Goal: Transaction & Acquisition: Purchase product/service

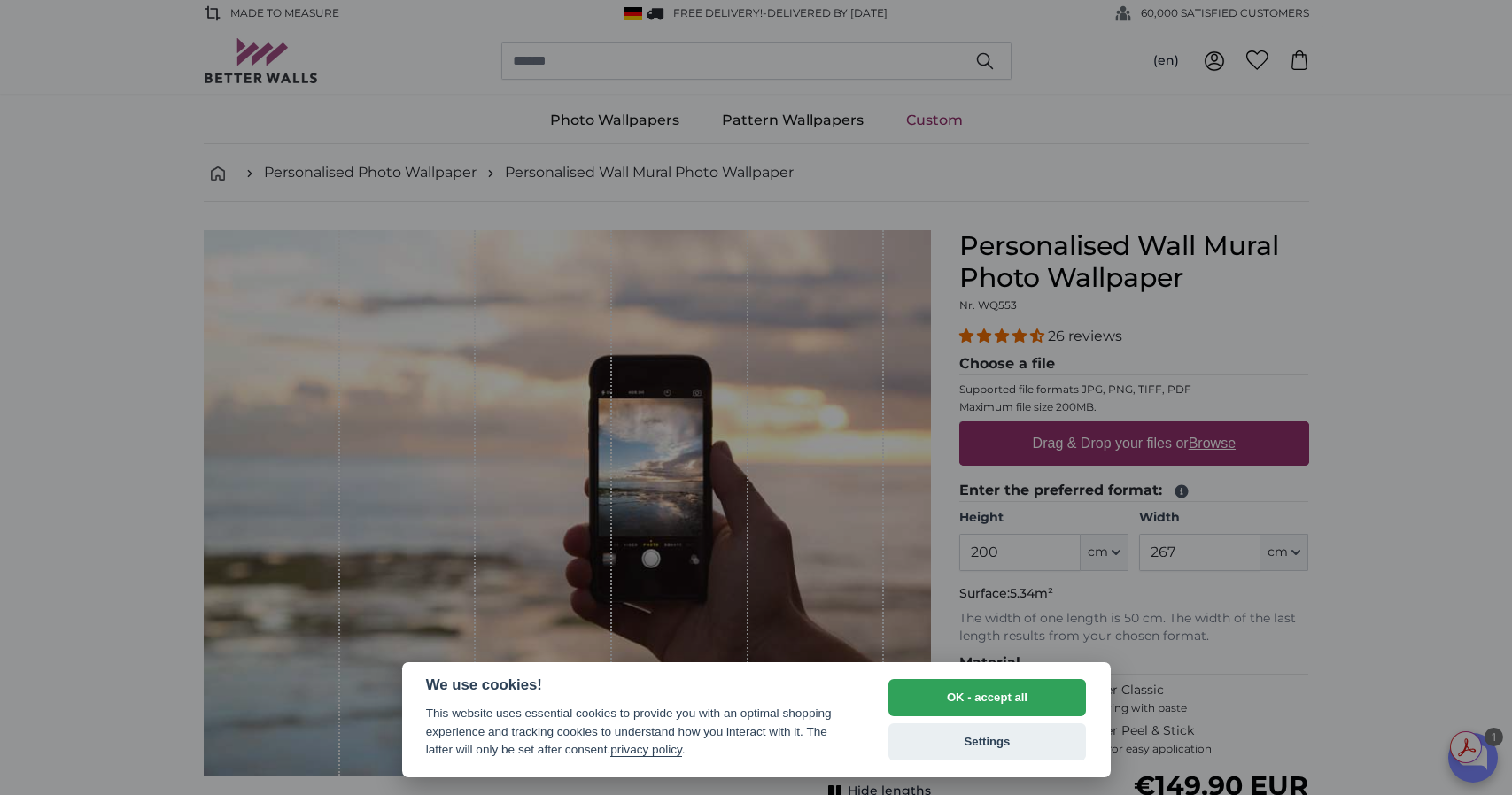
select select "**"
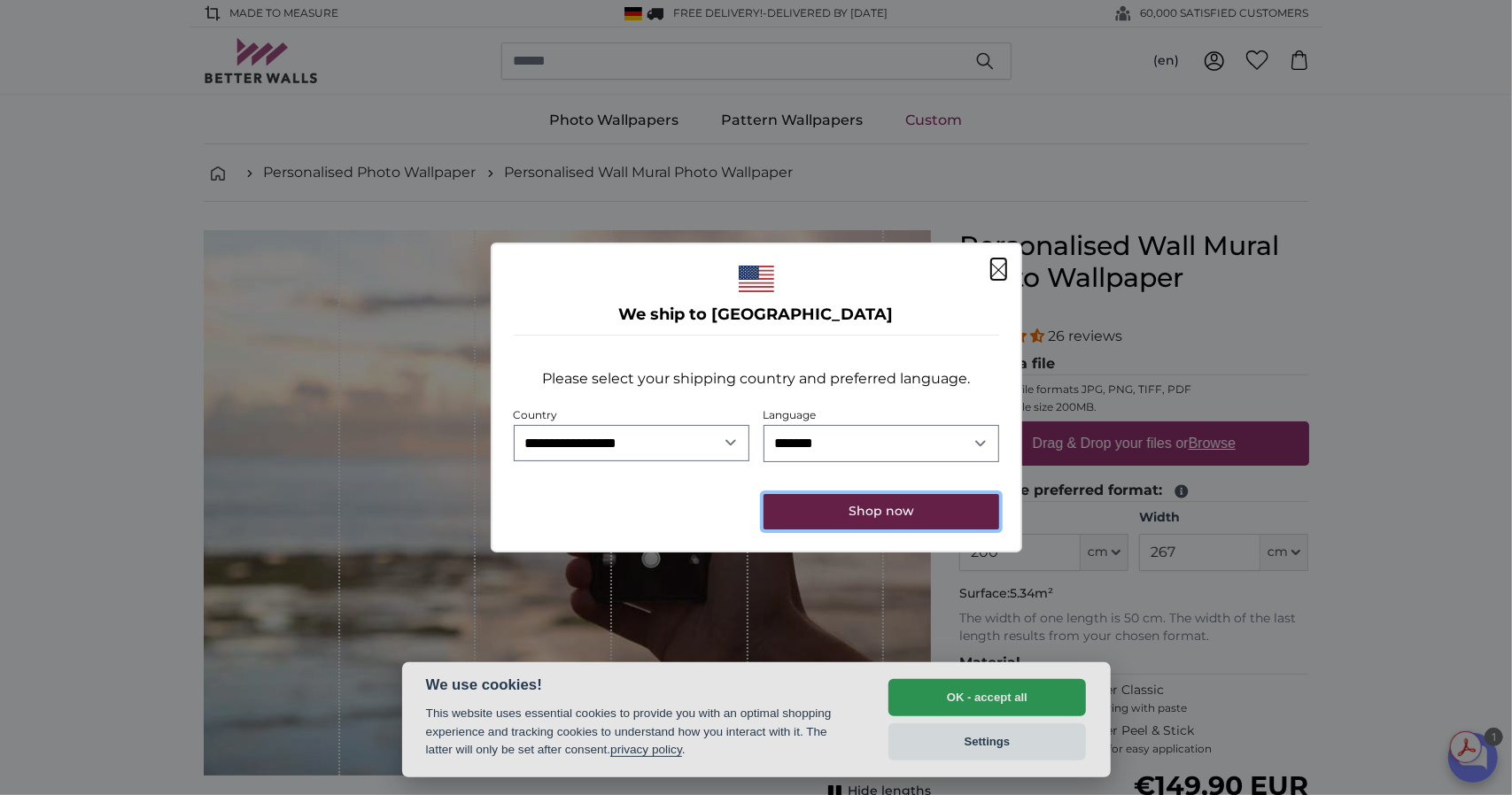
click at [883, 511] on button "Shop now" at bounding box center [881, 512] width 234 height 35
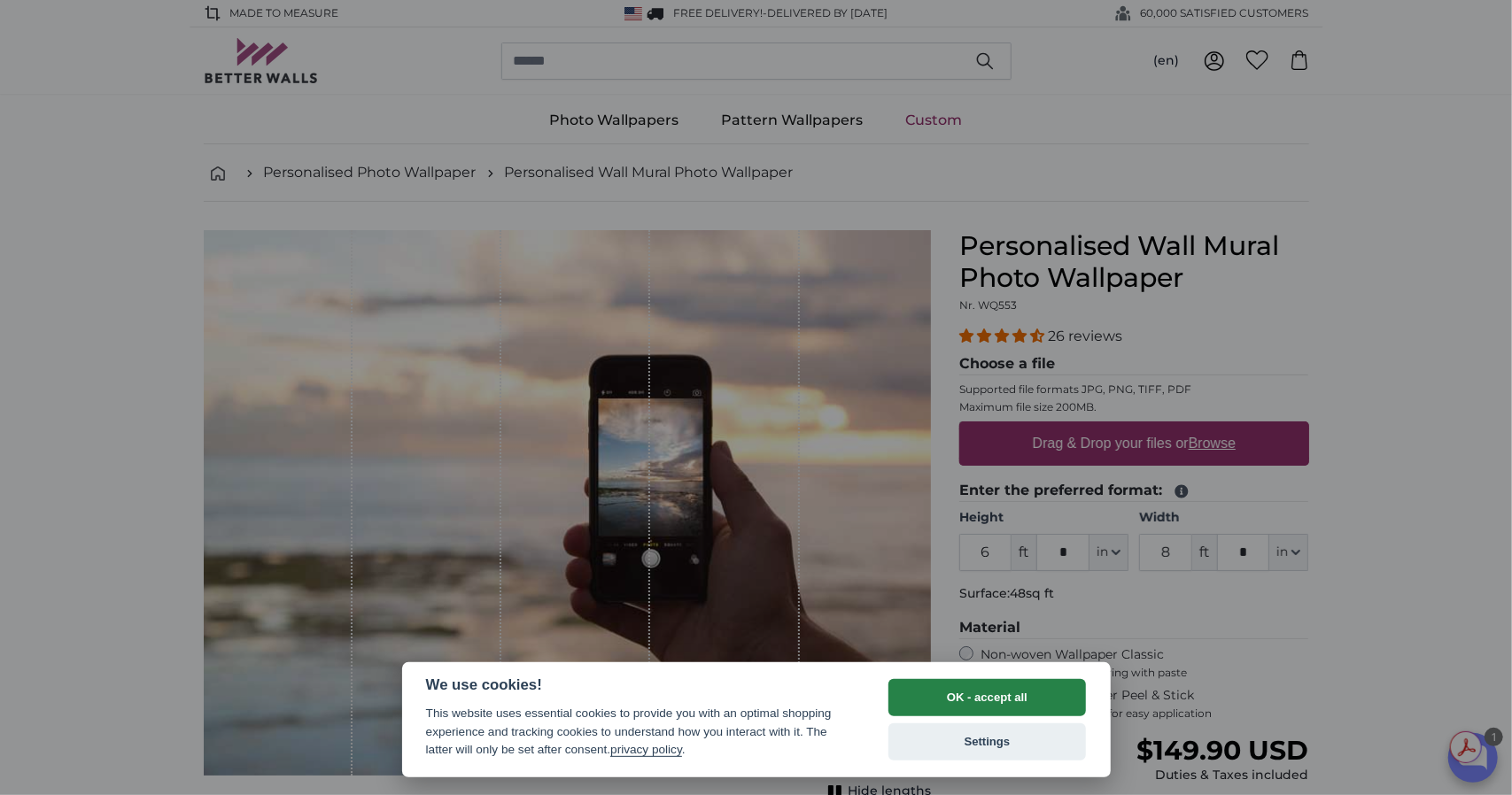
click at [997, 695] on button "OK - accept all" at bounding box center [987, 698] width 198 height 37
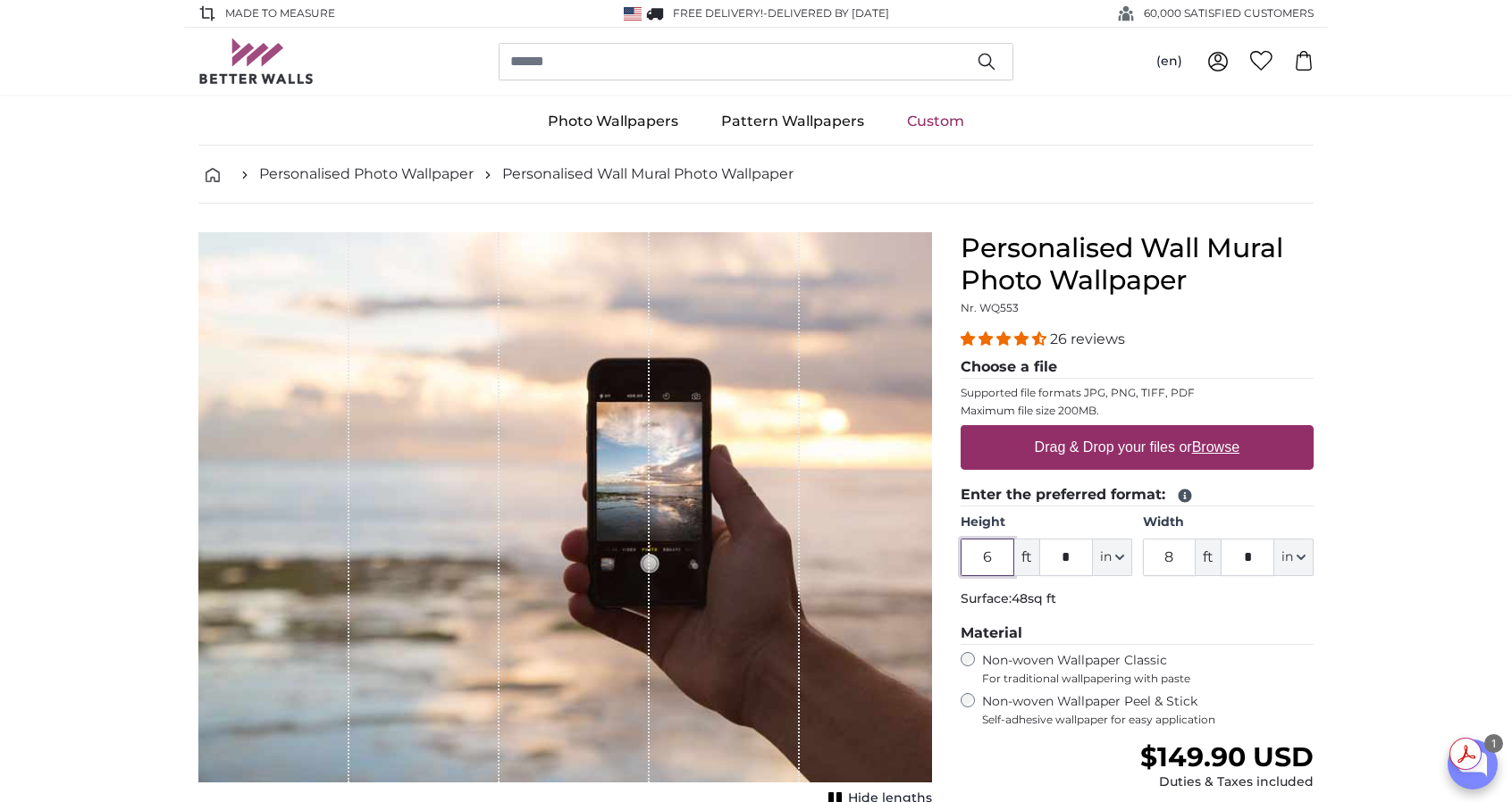
scroll to position [127, 0]
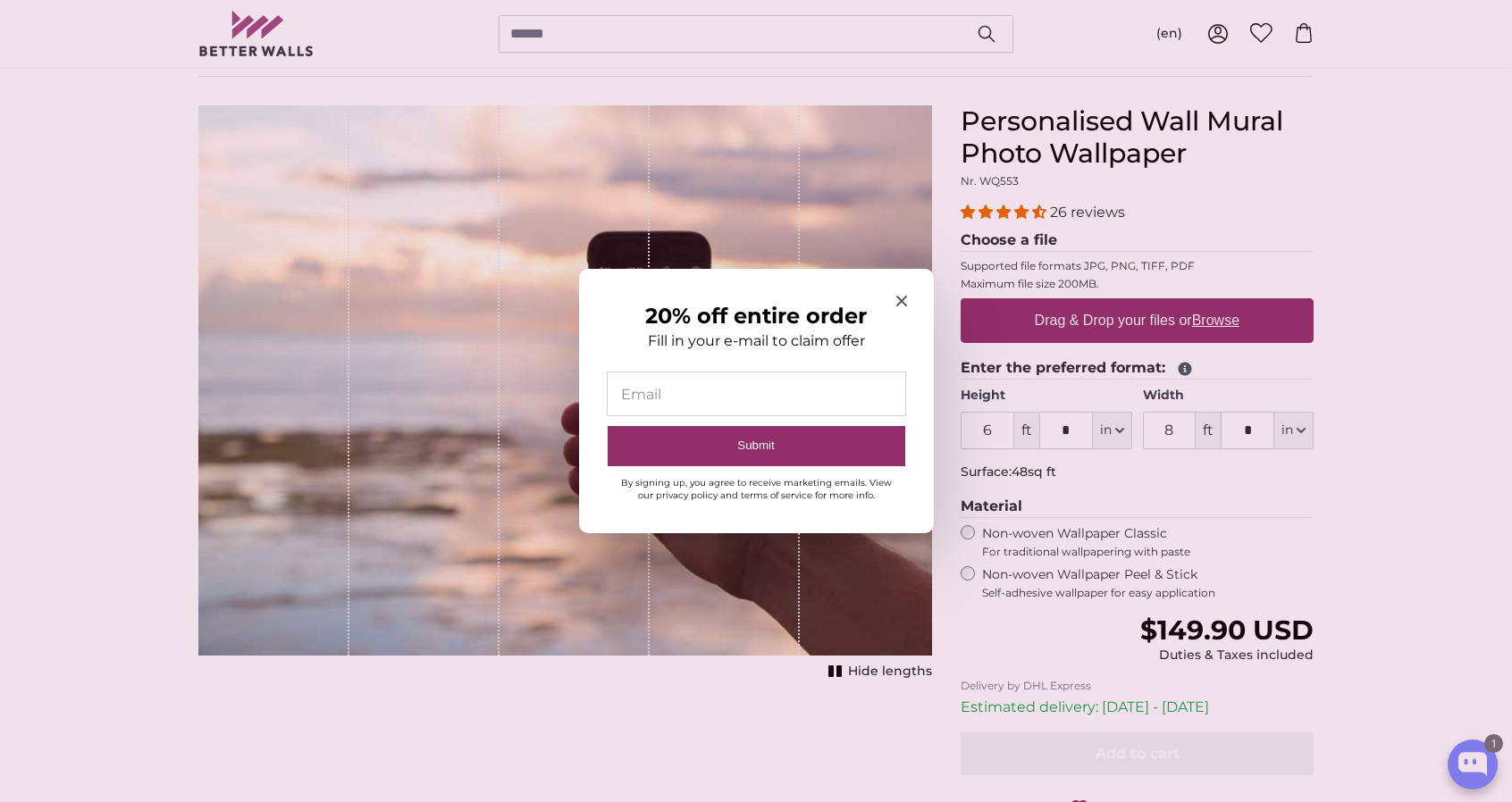
drag, startPoint x: 786, startPoint y: 291, endPoint x: 497, endPoint y: 322, distance: 290.7
click at [497, 322] on section "20% off entire order Fill in your e-mail to claim offer Email Submit By signing…" at bounding box center [756, 401] width 1512 height 802
click at [517, 323] on div at bounding box center [756, 401] width 1512 height 802
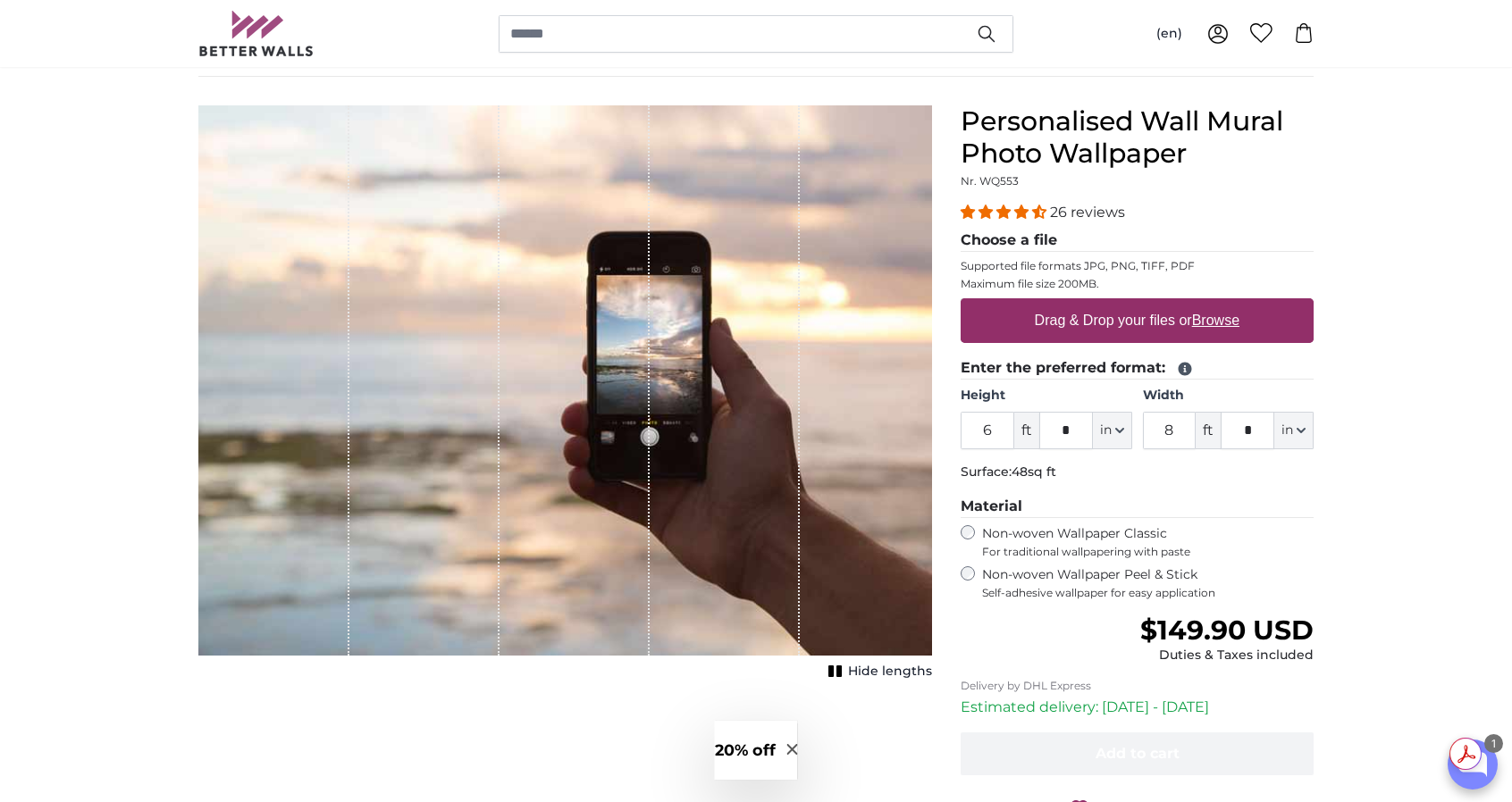
drag, startPoint x: 517, startPoint y: 324, endPoint x: 1158, endPoint y: 481, distance: 659.9
click at [1158, 481] on product-detail "Cancel Crop image Hide lengths Personalised Wall Mural Photo Wallpaper Nr. WQ55…" at bounding box center [756, 491] width 1143 height 830
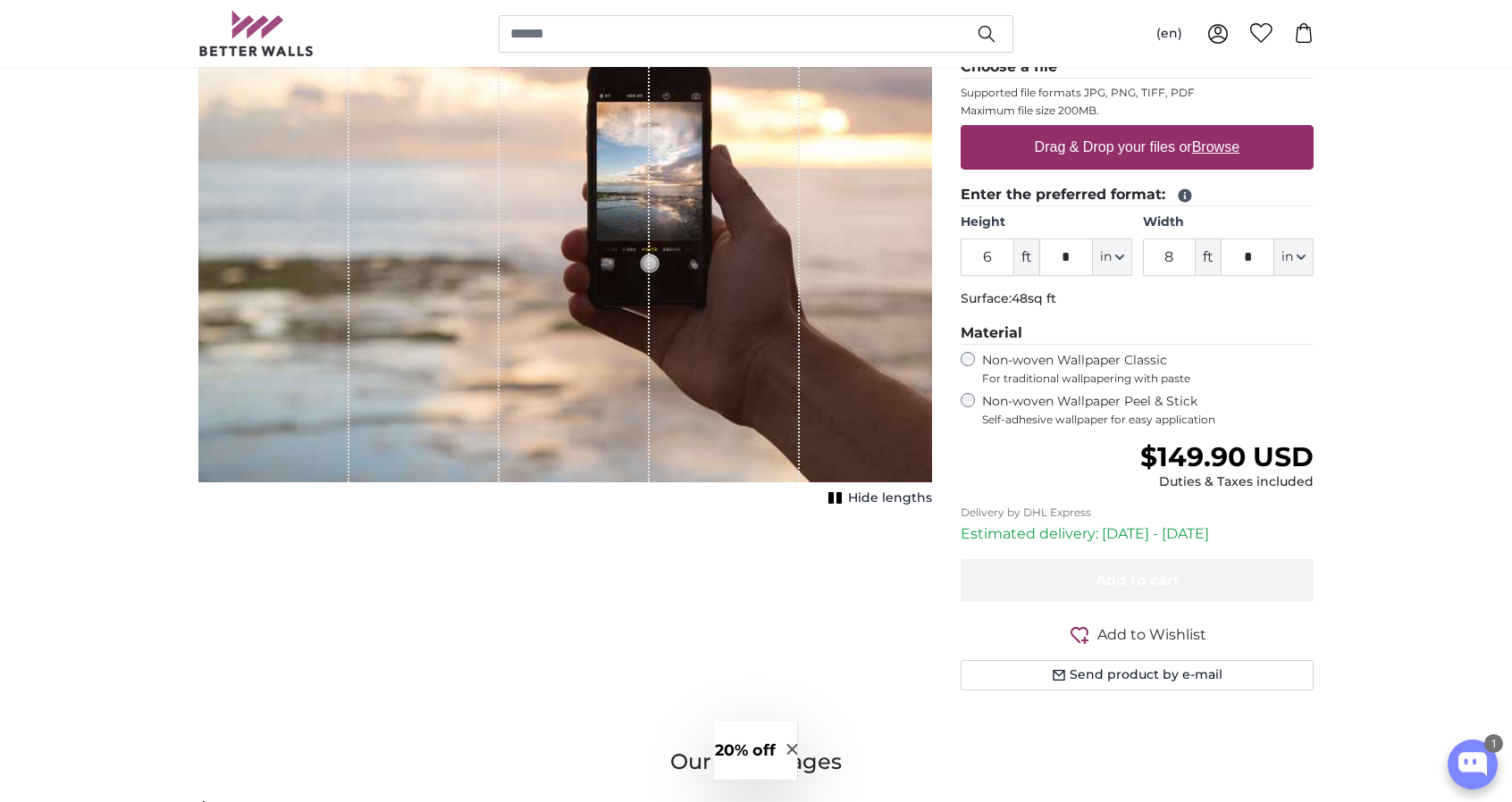
scroll to position [293, 0]
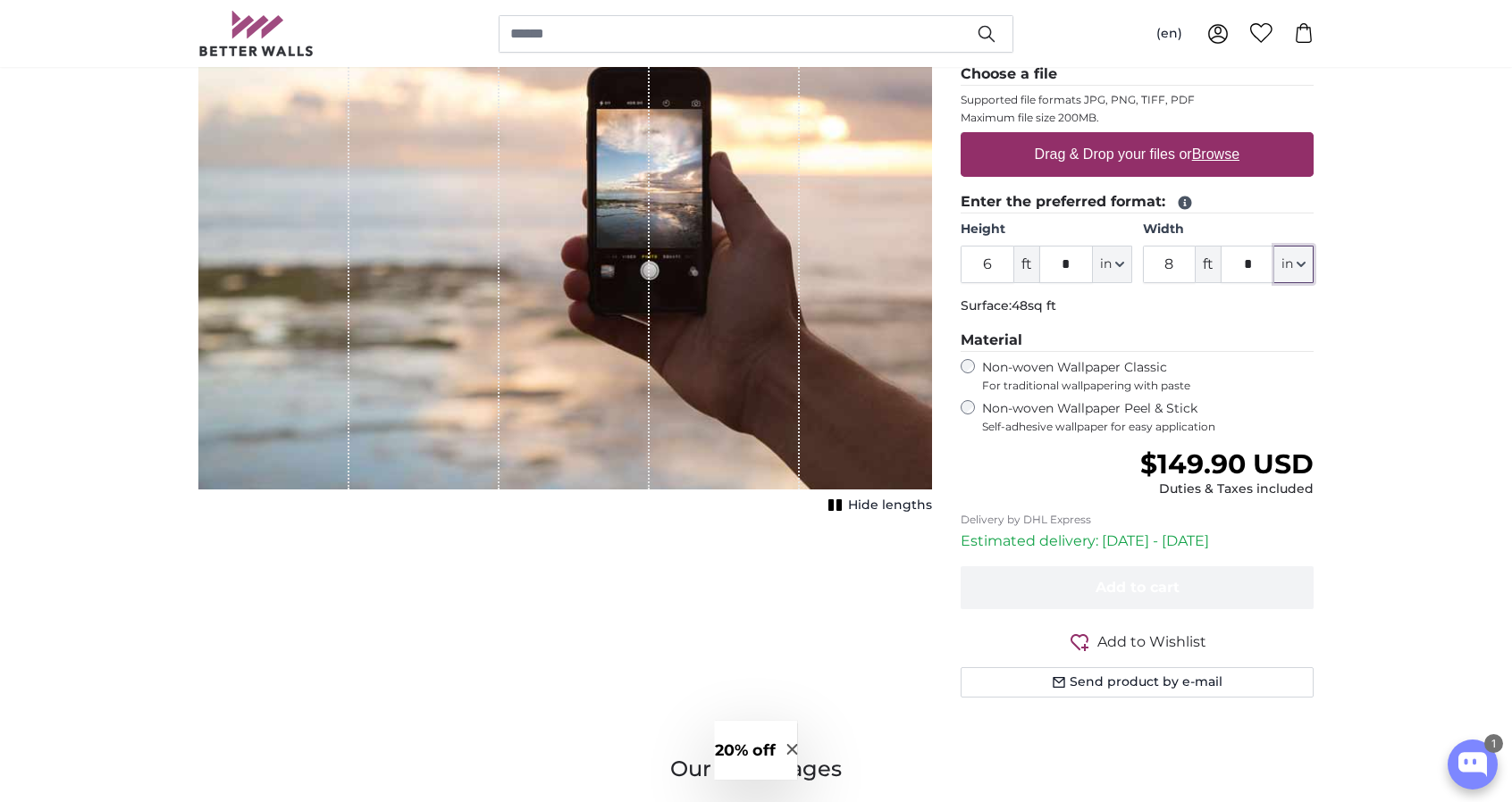
click at [1300, 267] on button "in" at bounding box center [1293, 264] width 40 height 38
click at [1319, 366] on link "Feet (ft. in.)" at bounding box center [1293, 374] width 157 height 33
drag, startPoint x: 1171, startPoint y: 263, endPoint x: 1143, endPoint y: 264, distance: 28.0
click at [1143, 264] on input "8" at bounding box center [1170, 264] width 53 height 38
type input "6"
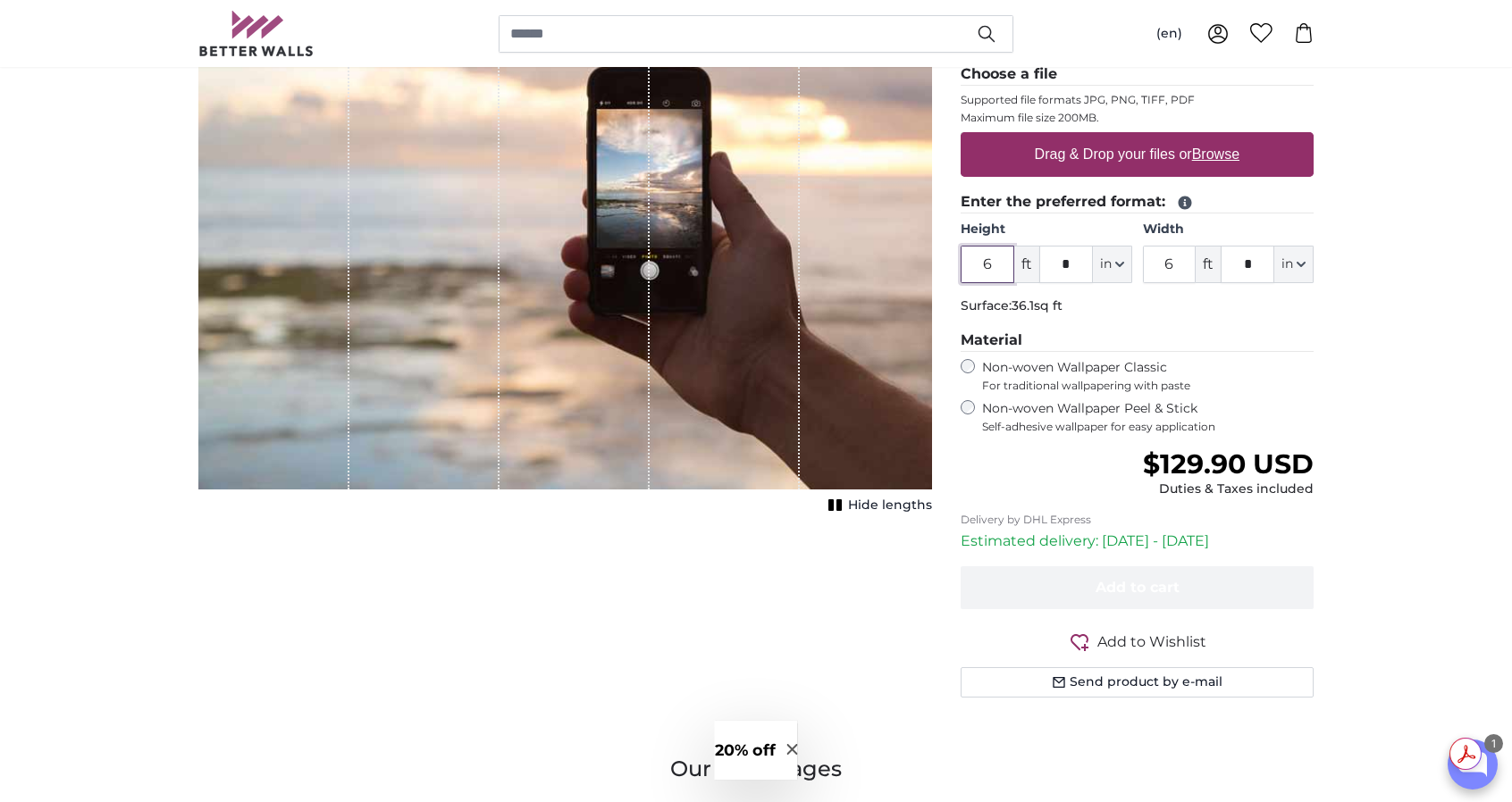
drag, startPoint x: 1000, startPoint y: 264, endPoint x: 963, endPoint y: 260, distance: 37.2
click at [963, 260] on input "6" at bounding box center [987, 264] width 53 height 38
type input "4"
